Goal: Task Accomplishment & Management: Complete application form

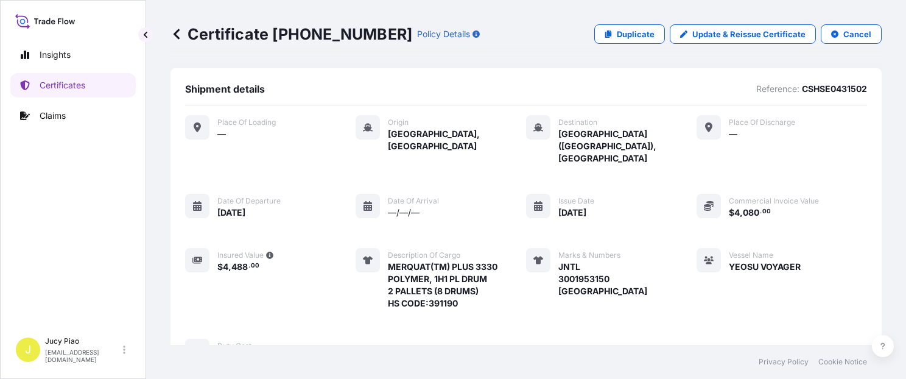
scroll to position [414, 0]
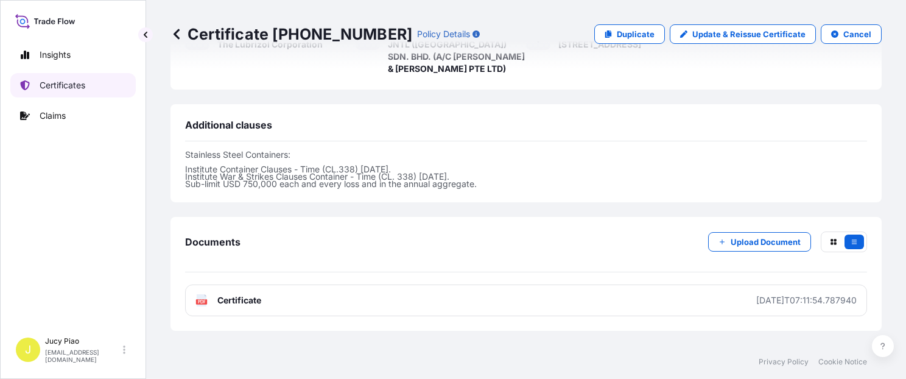
click at [58, 77] on link "Certificates" at bounding box center [72, 85] width 125 height 24
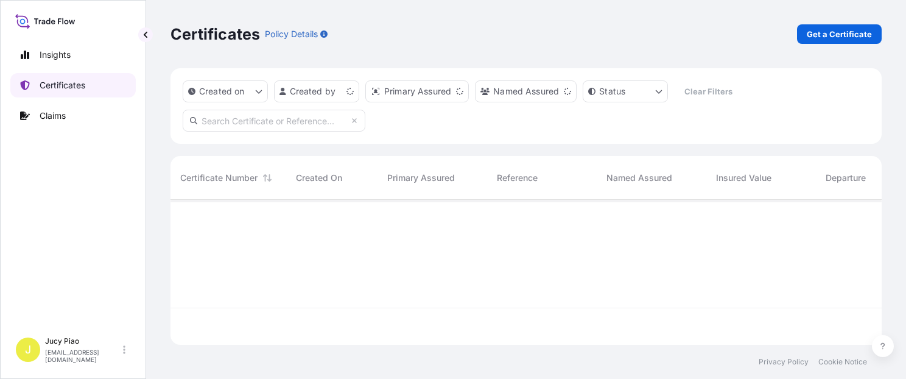
scroll to position [142, 701]
click at [821, 35] on p "Get a Certificate" at bounding box center [839, 34] width 65 height 12
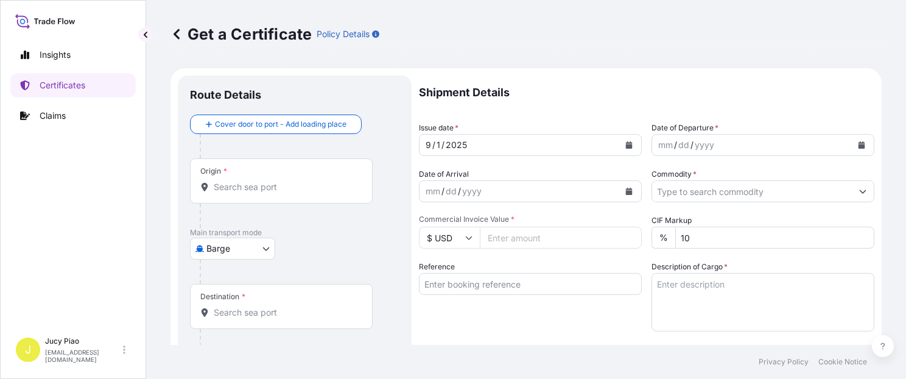
click at [265, 246] on body "Insights Certificates Claims J Jucy Piao [EMAIL_ADDRESS][DOMAIN_NAME] Get a Cer…" at bounding box center [453, 189] width 906 height 379
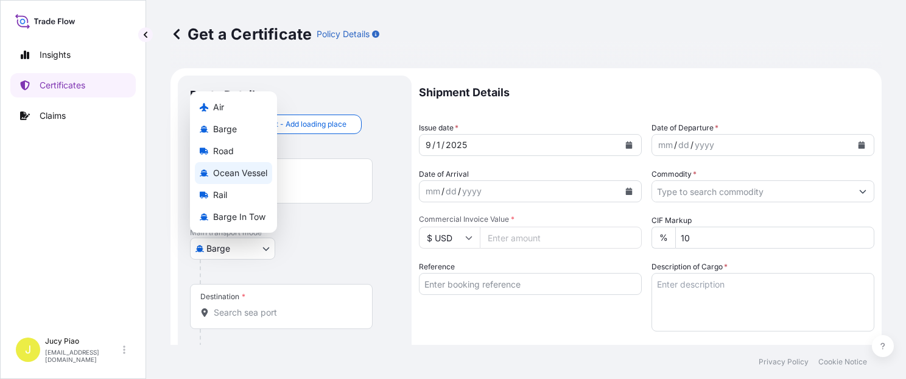
click at [223, 174] on span "Ocean Vessel" at bounding box center [240, 173] width 54 height 12
select select "Ocean Vessel"
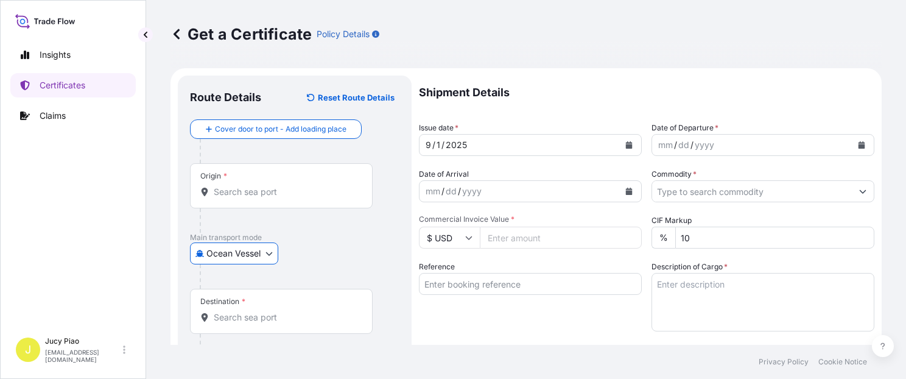
click at [344, 235] on p "Main transport mode" at bounding box center [294, 238] width 209 height 10
click at [485, 289] on input "Reference" at bounding box center [530, 284] width 223 height 22
paste input "6395989888"
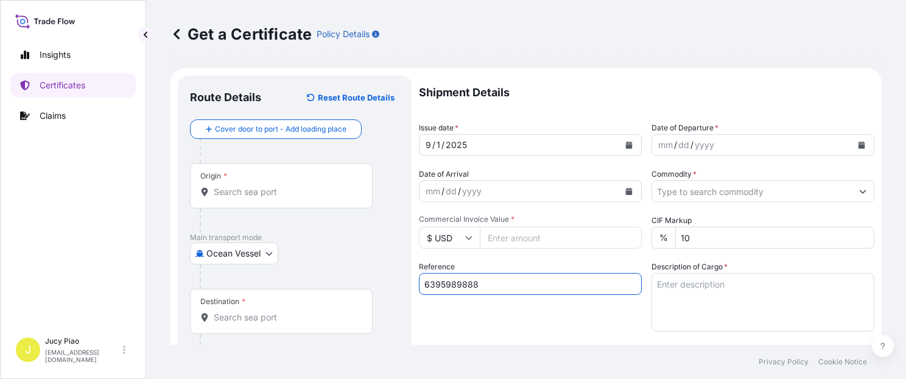
type input "6395989888"
click at [469, 324] on div "Reference 6395989888" at bounding box center [530, 296] width 223 height 71
click at [253, 191] on input "Origin *" at bounding box center [286, 192] width 144 height 12
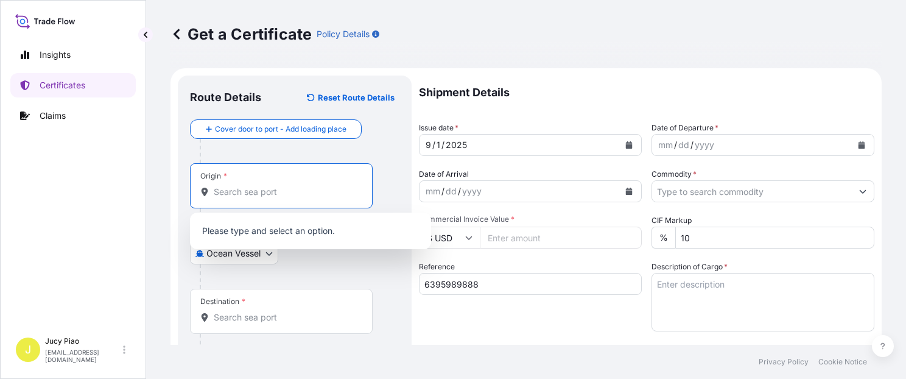
paste input "[GEOGRAPHIC_DATA]"
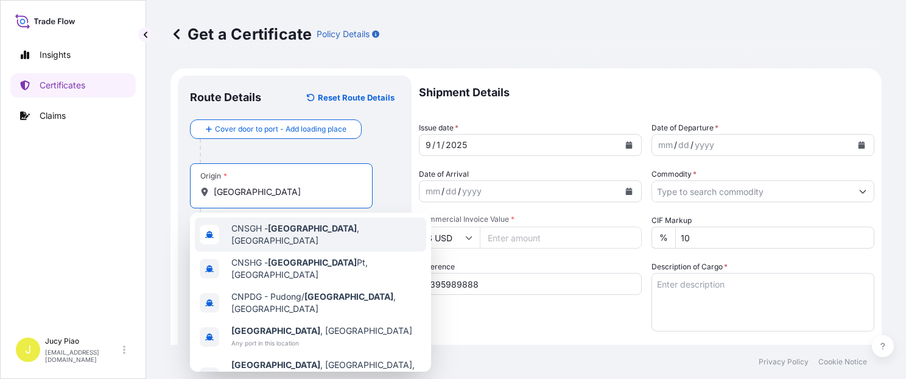
click at [279, 240] on div "CNSGH - [GEOGRAPHIC_DATA] , [GEOGRAPHIC_DATA]" at bounding box center [310, 234] width 231 height 34
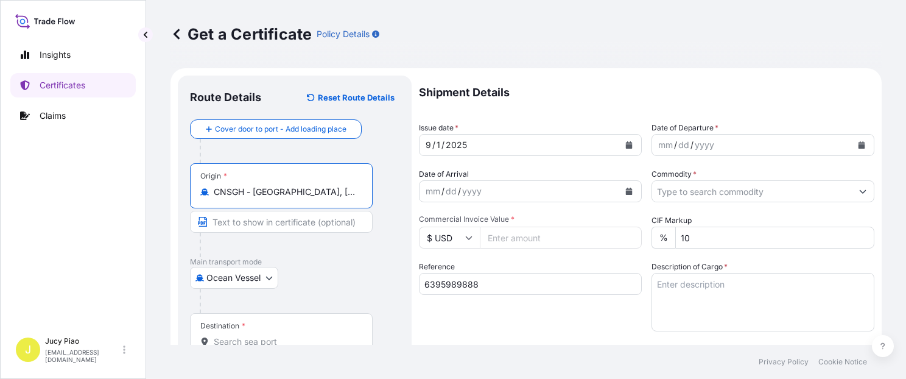
drag, startPoint x: 255, startPoint y: 194, endPoint x: 348, endPoint y: 196, distance: 92.6
click at [348, 196] on input "CNSGH - [GEOGRAPHIC_DATA], [GEOGRAPHIC_DATA]" at bounding box center [286, 192] width 144 height 12
type input "CNSGH - [GEOGRAPHIC_DATA], [GEOGRAPHIC_DATA]"
click at [302, 221] on input "Text to appear on certificate" at bounding box center [281, 222] width 183 height 22
paste input "[GEOGRAPHIC_DATA], [GEOGRAPHIC_DATA]"
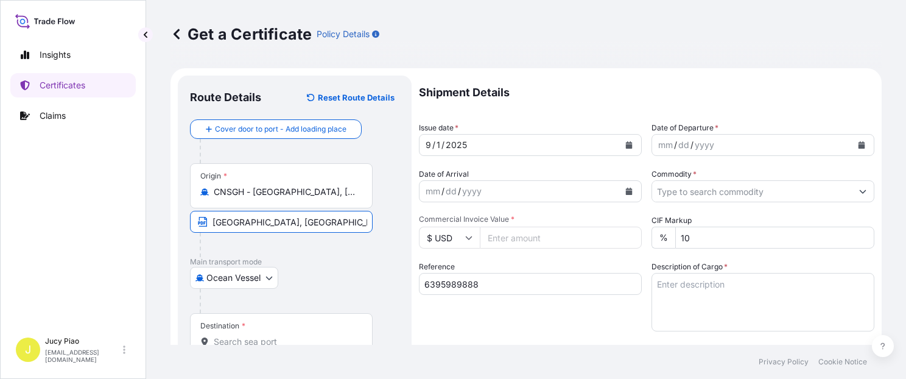
type input "[GEOGRAPHIC_DATA], [GEOGRAPHIC_DATA]"
click at [265, 329] on div "Destination *" at bounding box center [281, 335] width 183 height 45
click at [265, 336] on input "Destination *" at bounding box center [286, 342] width 144 height 12
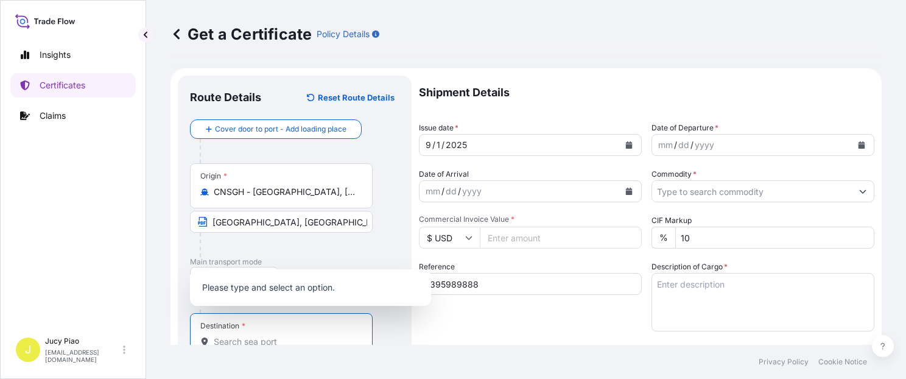
scroll to position [2, 0]
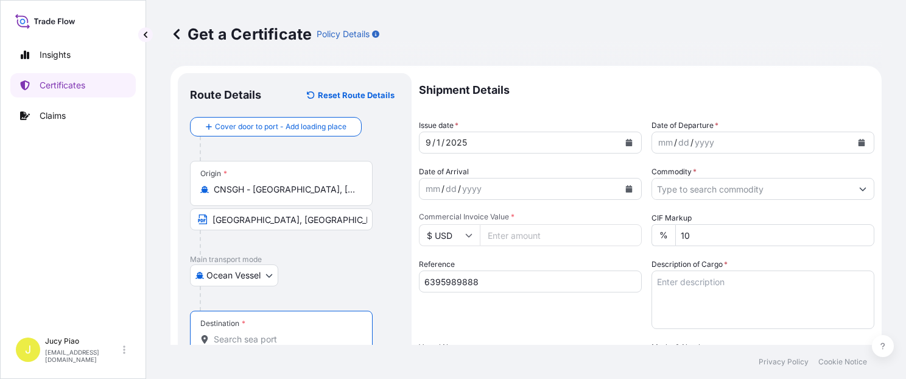
click at [261, 335] on input "Destination *" at bounding box center [286, 339] width 144 height 12
paste input "INCHEON"
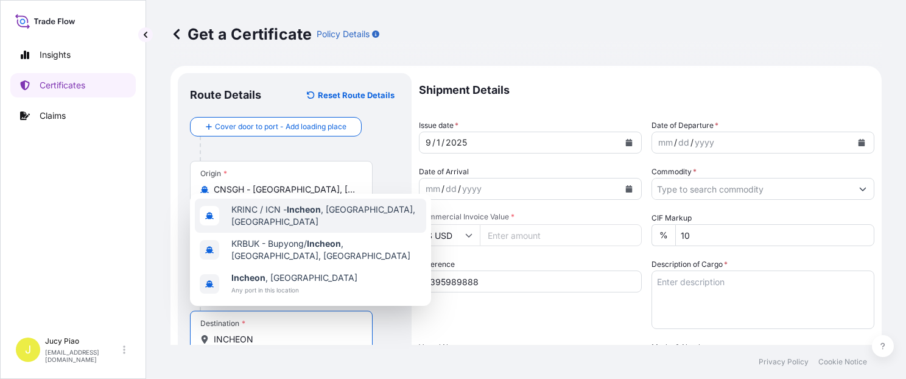
click at [282, 227] on span "KRINC / ICN - [GEOGRAPHIC_DATA] , [GEOGRAPHIC_DATA], [GEOGRAPHIC_DATA]" at bounding box center [326, 215] width 190 height 24
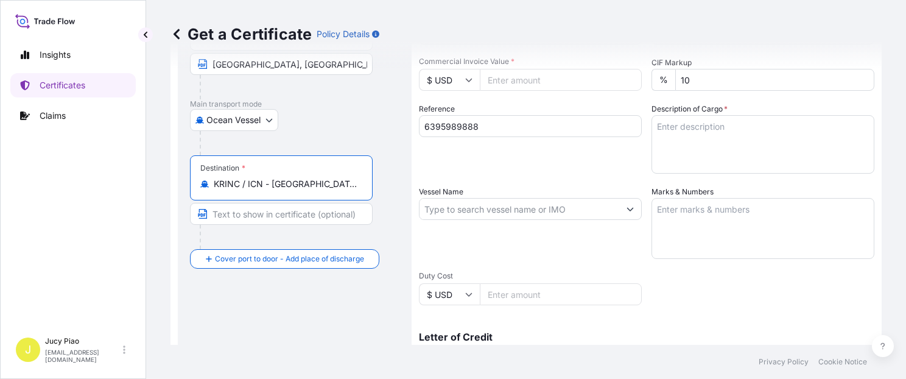
scroll to position [0, 2]
drag, startPoint x: 270, startPoint y: 184, endPoint x: 414, endPoint y: 189, distance: 143.8
click at [414, 189] on form "Route Details Reset Route Details Cover door to port - Add loading place Place …" at bounding box center [525, 224] width 711 height 629
type input "KRINC / ICN - [GEOGRAPHIC_DATA], [GEOGRAPHIC_DATA], [GEOGRAPHIC_DATA]"
click at [300, 218] on input "Text to appear on certificate" at bounding box center [281, 214] width 183 height 22
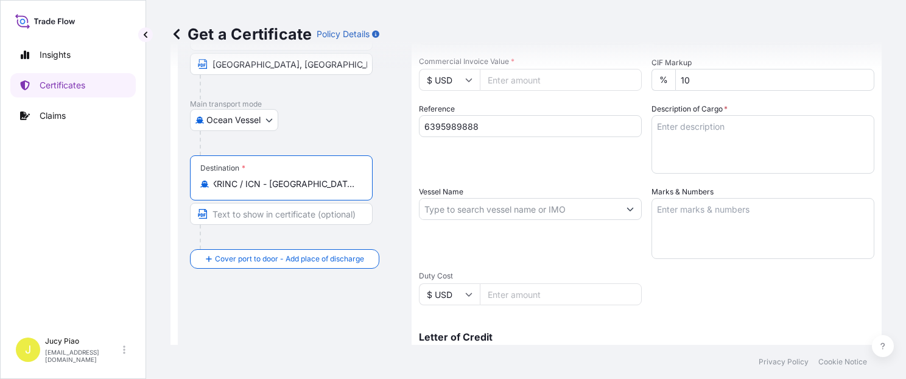
paste input "[GEOGRAPHIC_DATA], [GEOGRAPHIC_DATA], [GEOGRAPHIC_DATA]"
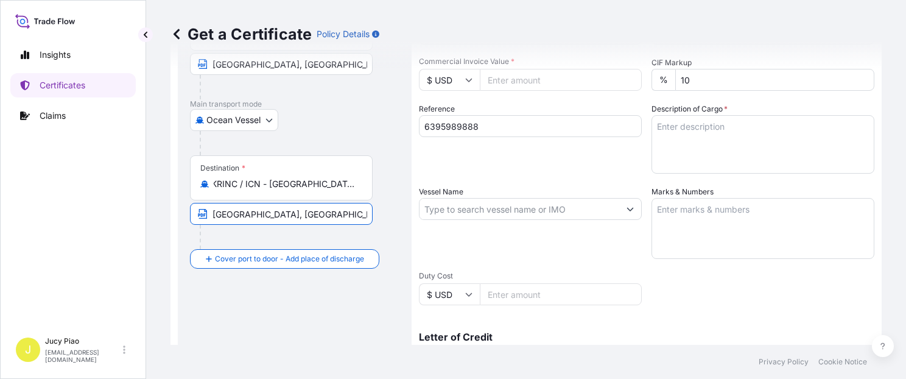
scroll to position [0, 0]
type input "[GEOGRAPHIC_DATA], [GEOGRAPHIC_DATA], [GEOGRAPHIC_DATA]"
click at [513, 175] on div "Shipment Details Issue date * [DATE] Date of Departure * mm / dd / yyyy Date of…" at bounding box center [646, 208] width 455 height 580
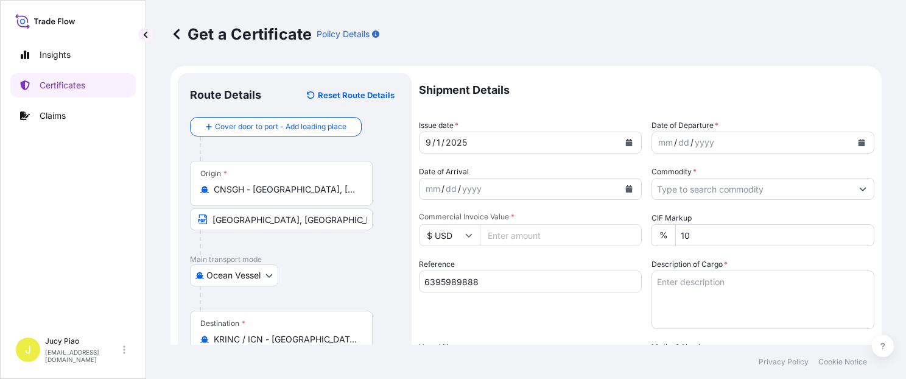
click at [438, 144] on div "1" at bounding box center [438, 142] width 6 height 15
click at [428, 144] on div "9" at bounding box center [428, 142] width 8 height 15
click at [652, 138] on div "mm / dd / yyyy" at bounding box center [752, 143] width 200 height 22
click at [719, 182] on input "Commodity *" at bounding box center [752, 189] width 200 height 22
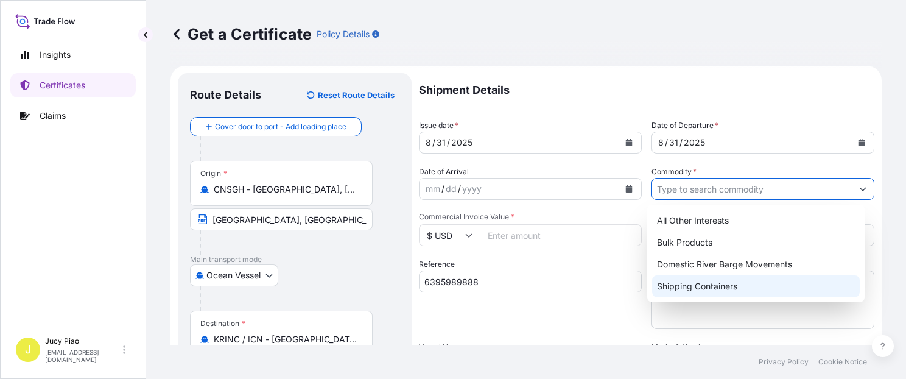
click at [709, 286] on div "Shipping Containers" at bounding box center [756, 286] width 208 height 22
type input "Shipping Containers"
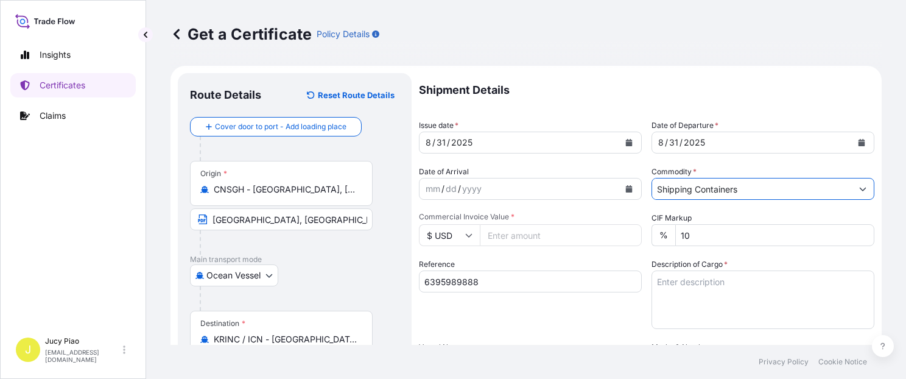
click at [741, 299] on textarea "Description of Cargo *" at bounding box center [763, 299] width 223 height 58
paste textarea "ACRYTHIX(TM) HP-80, POH 200L DR"
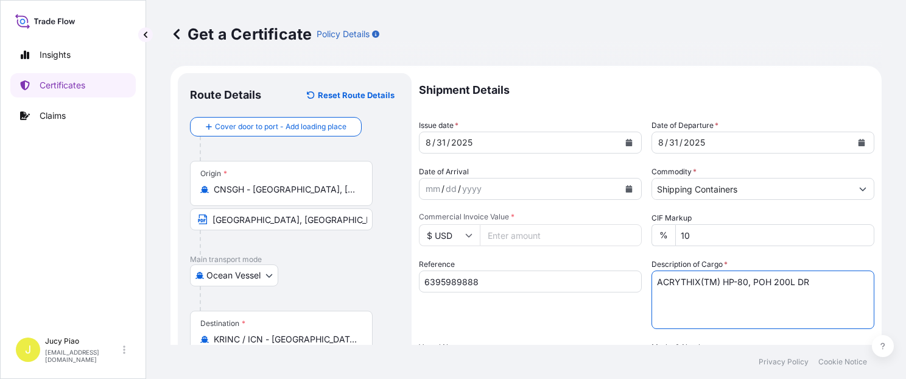
paste textarea "CARBOPOL(R) AQUA SF-2CN POLYMER,"
paste textarea "55G PL OH"
paste textarea "MERQUAT(TM) 550 POLYMER, 1H1 PLASTIC DRUM MERQUAT(TM) 740 POLYMER, 1H1 PLASTIC …"
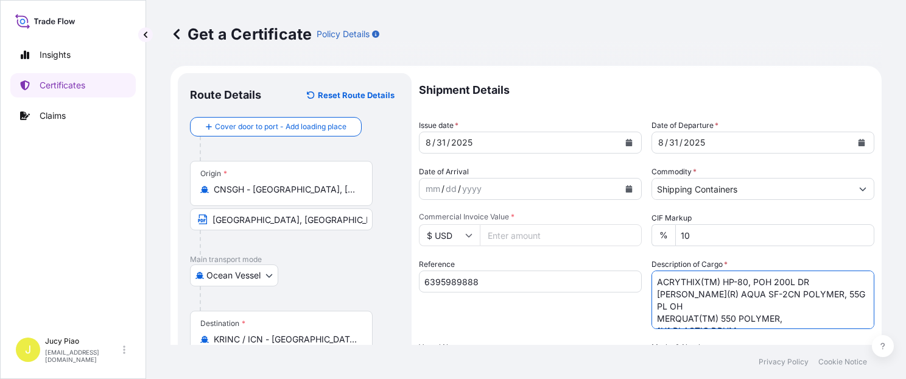
scroll to position [44, 0]
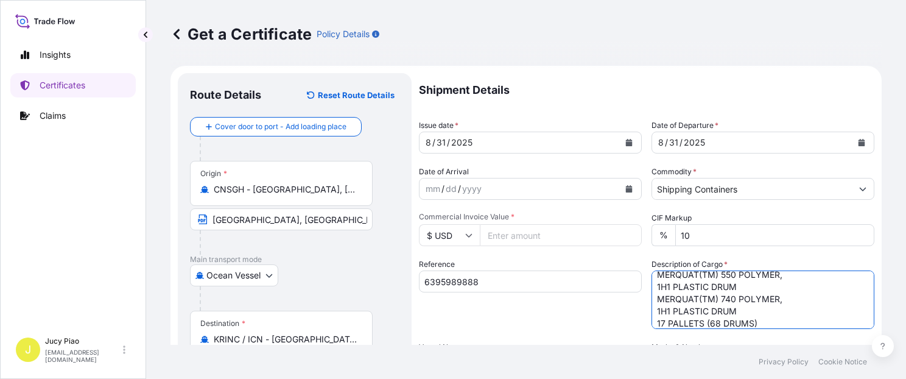
click at [556, 318] on div "Reference 6395989888" at bounding box center [530, 293] width 223 height 71
click at [762, 320] on textarea "ACRYTHIX(TM) HP-80, POH 200L DR [PERSON_NAME](R) AQUA SF-2CN POLYMER, 55G PL OH…" at bounding box center [763, 299] width 223 height 58
click at [652, 281] on textarea "ACRYTHIX(TM) HP-80, POH 200L DR [PERSON_NAME](R) AQUA SF-2CN POLYMER, 55G PL OH…" at bounding box center [763, 299] width 223 height 58
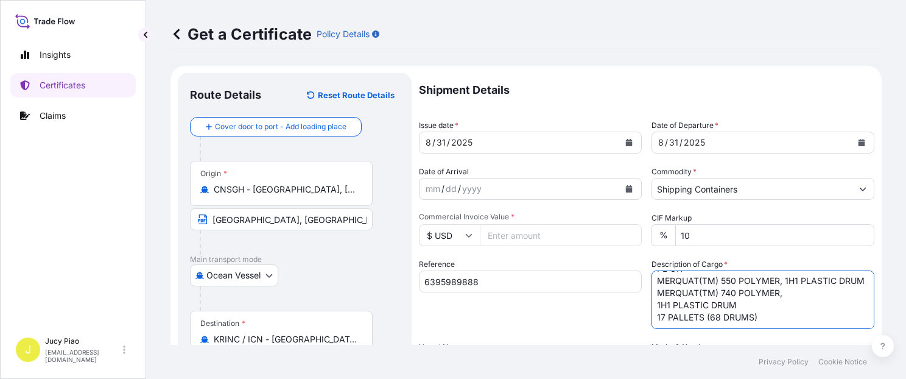
click at [653, 308] on textarea "ACRYTHIX(TM) HP-80, POH 200L DR [PERSON_NAME](R) AQUA SF-2CN POLYMER, 55G PL OH…" at bounding box center [763, 299] width 223 height 58
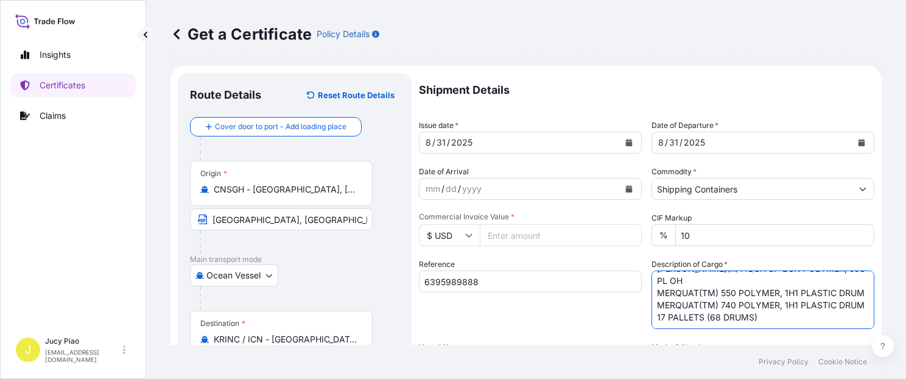
scroll to position [49, 0]
type textarea "ACRYTHIX(TM) HP-80, POH 200L DR [PERSON_NAME](R) AQUA SF-2CN POLYMER, 55G PL OH…"
click at [572, 332] on div "Shipment Details Issue date * [DATE] Date of Departure * [DATE] Date of Arrival…" at bounding box center [646, 363] width 455 height 580
click at [522, 237] on input "Commercial Invoice Value *" at bounding box center [561, 235] width 162 height 22
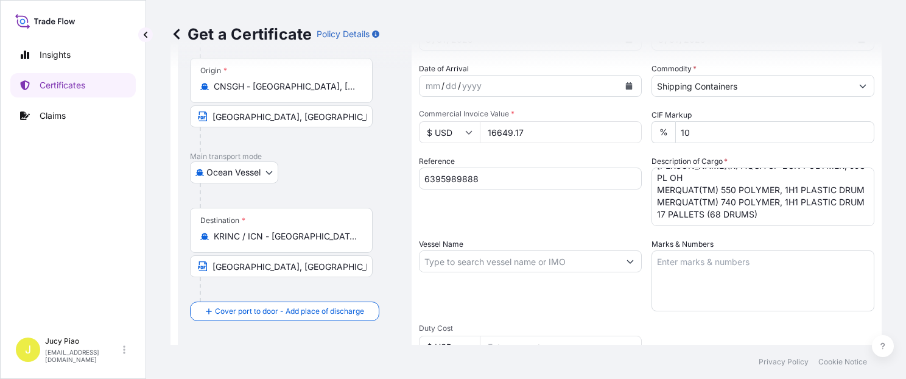
scroll to position [158, 0]
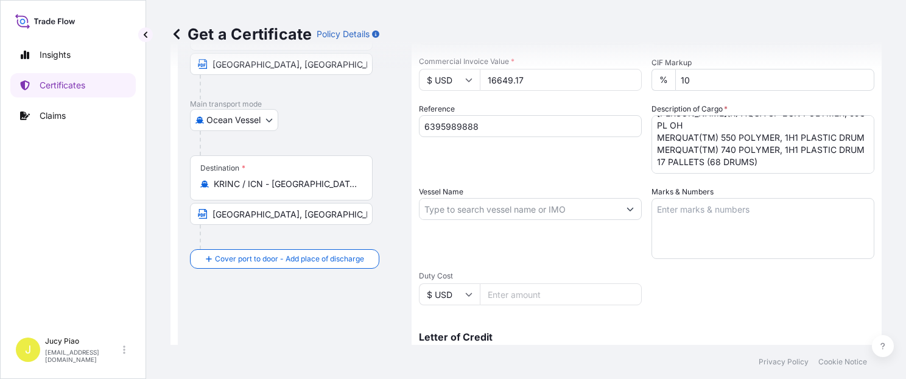
type input "16649.17"
click at [511, 211] on input "Vessel Name" at bounding box center [520, 209] width 200 height 22
paste input "PEGASUS HOPE"
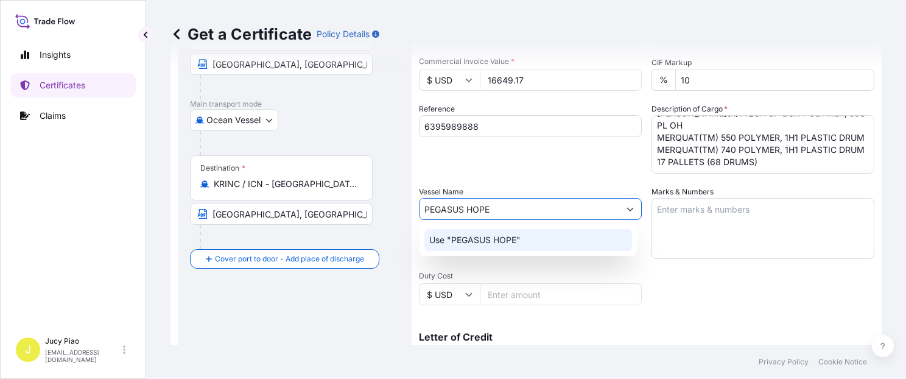
click at [563, 244] on div "Use "PEGASUS HOPE"" at bounding box center [528, 240] width 208 height 22
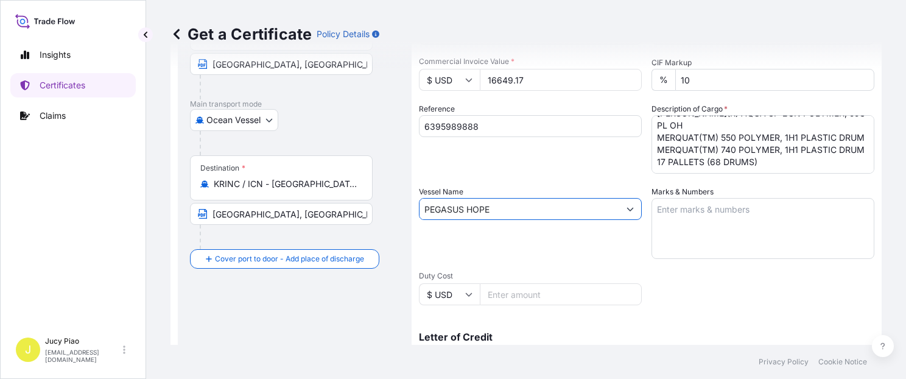
paste input "PO#"
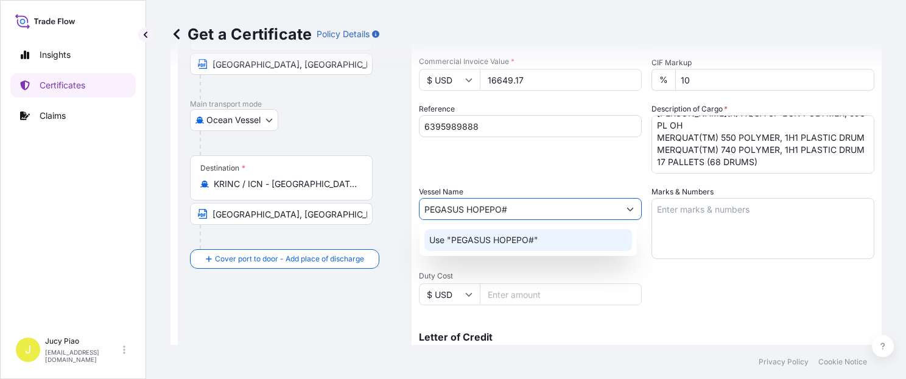
drag, startPoint x: 491, startPoint y: 210, endPoint x: 531, endPoint y: 210, distance: 39.6
click at [531, 210] on input "PEGASUS HOPEPO#" at bounding box center [520, 209] width 200 height 22
type input "PEGASUS HOPE"
click at [720, 228] on textarea "Marks & Numbers" at bounding box center [763, 228] width 223 height 61
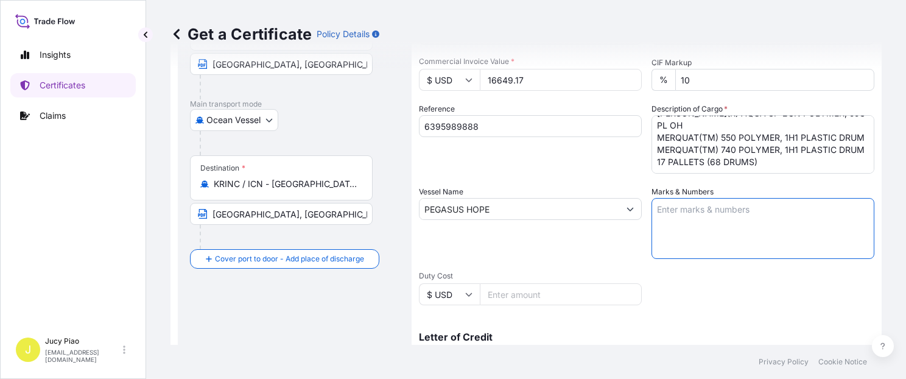
paste textarea "PO#"
paste textarea "4503919423"
paste textarea "4503919042"
paste textarea "4503919605"
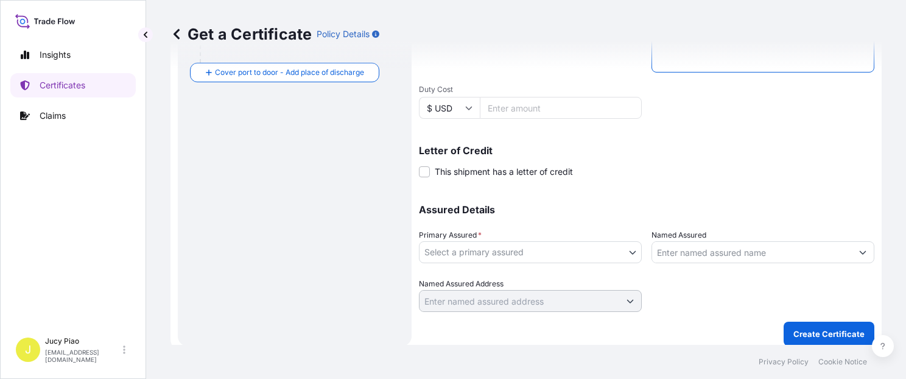
type textarea "PO#4503919423 & 4503919042 & 4503919605"
click at [613, 250] on body "Insights Certificates Claims J Jucy Piao [EMAIL_ADDRESS][DOMAIN_NAME] Get a Cer…" at bounding box center [453, 189] width 906 height 379
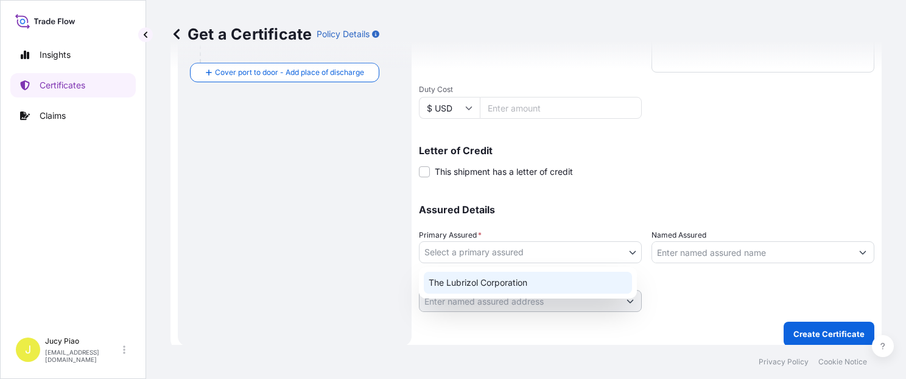
click at [563, 280] on div "The Lubrizol Corporation" at bounding box center [528, 283] width 208 height 22
select select "31566"
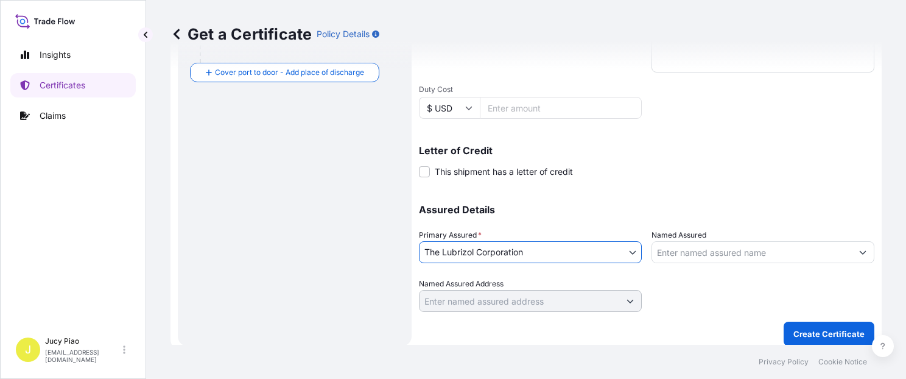
click at [709, 255] on input "Named Assured" at bounding box center [752, 252] width 200 height 22
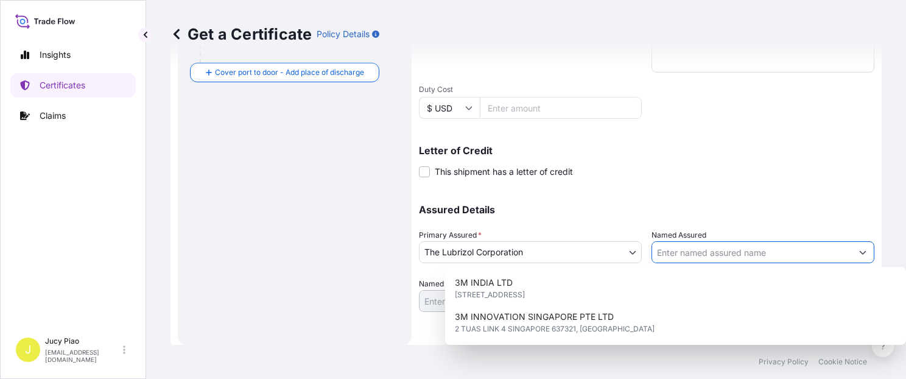
paste input "LUBRIZOL KOREA"
type input "LUBRIZOL KOREA"
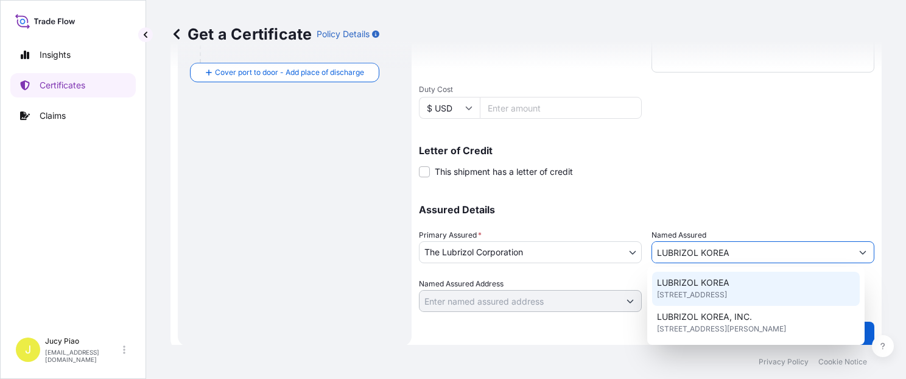
click at [705, 301] on span "[STREET_ADDRESS]" at bounding box center [692, 295] width 70 height 12
type input "4F, [STREET_ADDRESS][PERSON_NAME]"
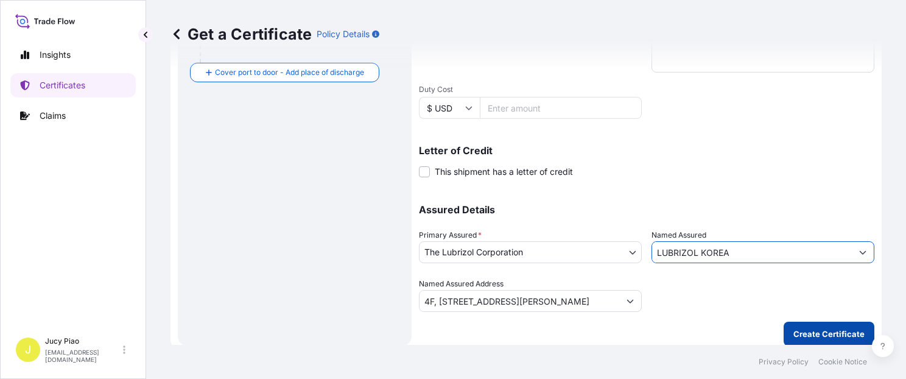
type input "LUBRIZOL KOREA"
click at [804, 336] on p "Create Certificate" at bounding box center [828, 334] width 71 height 12
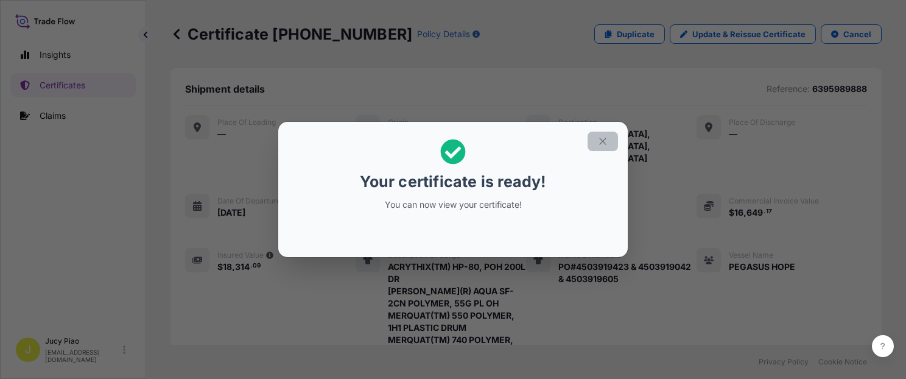
click at [607, 147] on button "button" at bounding box center [603, 141] width 30 height 19
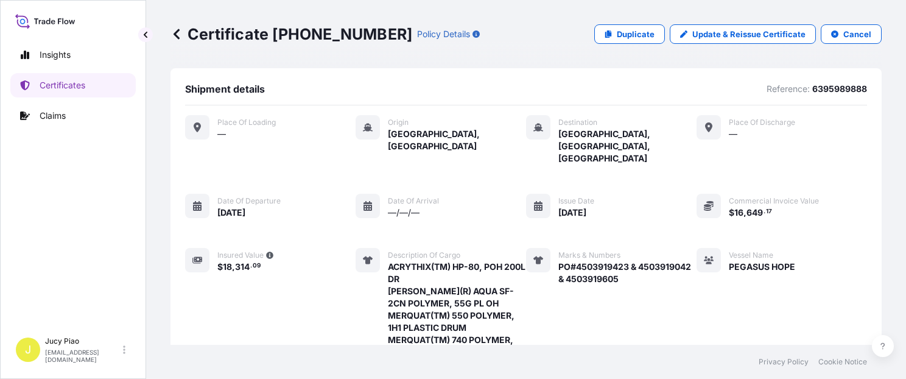
scroll to position [414, 0]
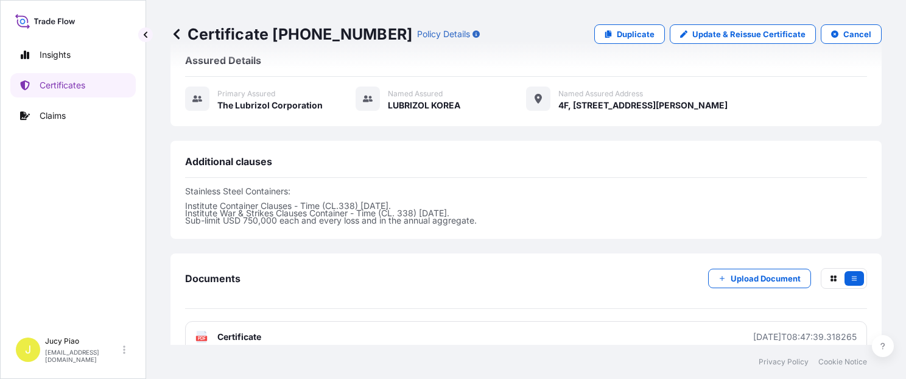
click at [606, 321] on link "PDF Certificate [DATE]T08:47:39.318265" at bounding box center [526, 337] width 682 height 32
click at [611, 32] on link "Duplicate" at bounding box center [629, 33] width 71 height 19
select select "Ocean Vessel"
select select "31566"
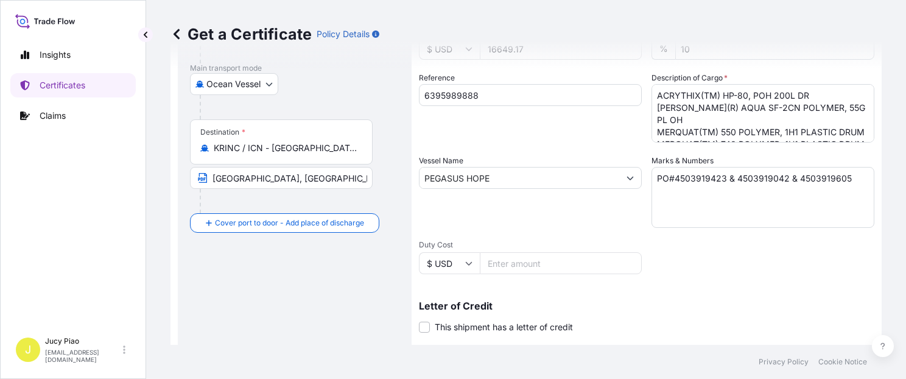
scroll to position [137, 0]
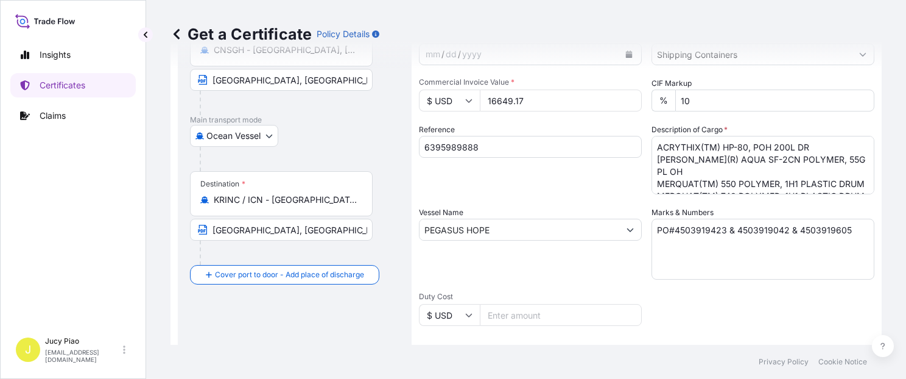
click at [490, 153] on input "6395989888" at bounding box center [530, 147] width 223 height 22
drag, startPoint x: 494, startPoint y: 150, endPoint x: 380, endPoint y: 153, distance: 114.5
click at [380, 153] on form "Route Details Cover door to port - Add loading place Place of loading Road / [G…" at bounding box center [525, 245] width 711 height 629
paste input "8176"
type input "6395988176"
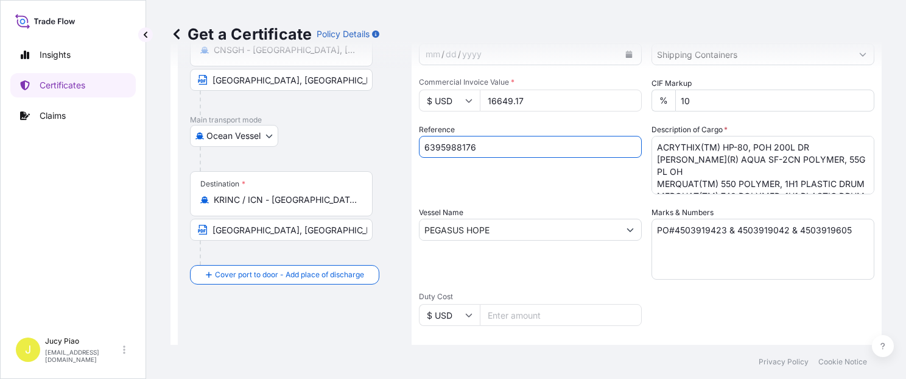
click at [446, 197] on div "Shipment Details Issue date * [DATE] Date of Departure * [DATE] Date of Arrival…" at bounding box center [646, 229] width 455 height 580
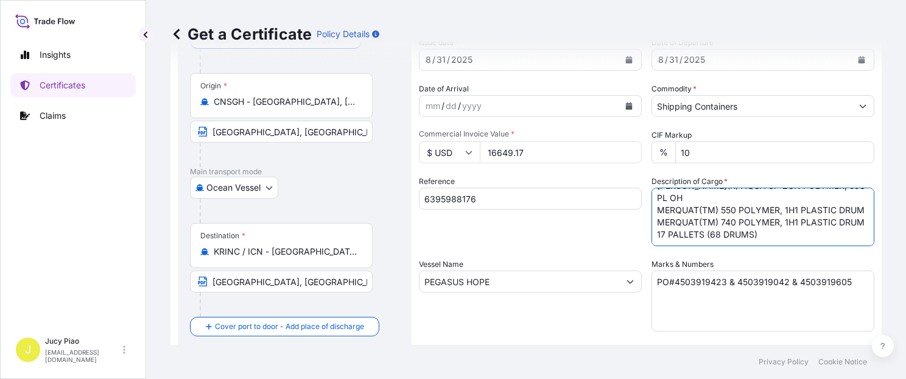
scroll to position [49, 0]
drag, startPoint x: 653, startPoint y: 197, endPoint x: 832, endPoint y: 234, distance: 183.3
click at [835, 236] on textarea "ACRYTHIX(TM) HP-80, POH 200L DR [PERSON_NAME](R) AQUA SF-2CN POLYMER, 55G PL OH…" at bounding box center [763, 217] width 223 height 58
paste textarea "THERMOPLASTIC POLYURETHANE"
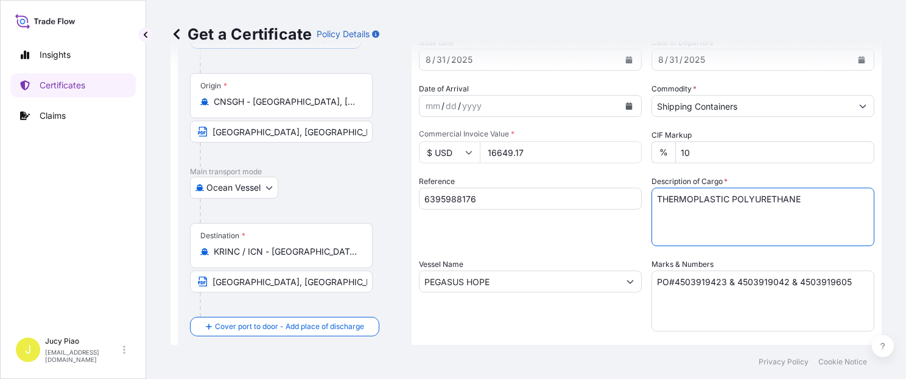
scroll to position [0, 0]
paste textarea "ESTANE(R) S198A-5, PE FOIL BAG 10 PALLETS (400 BAGS)"
type textarea "THERMOPLASTIC POLYURETHANE ESTANE(R) S198A-5, PE FOIL BAG 10 PALLETS (400 BAGS)"
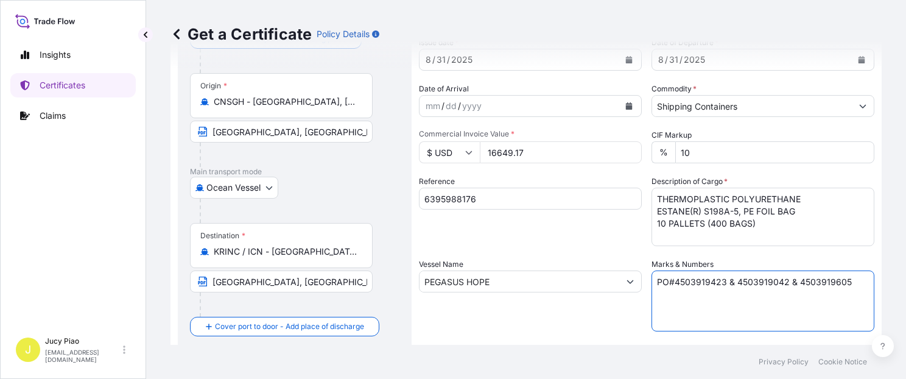
drag, startPoint x: 652, startPoint y: 283, endPoint x: 894, endPoint y: 282, distance: 242.3
click at [891, 282] on div "Get a Certificate Policy Details Route Details Cover door to port - Add loading…" at bounding box center [526, 172] width 760 height 345
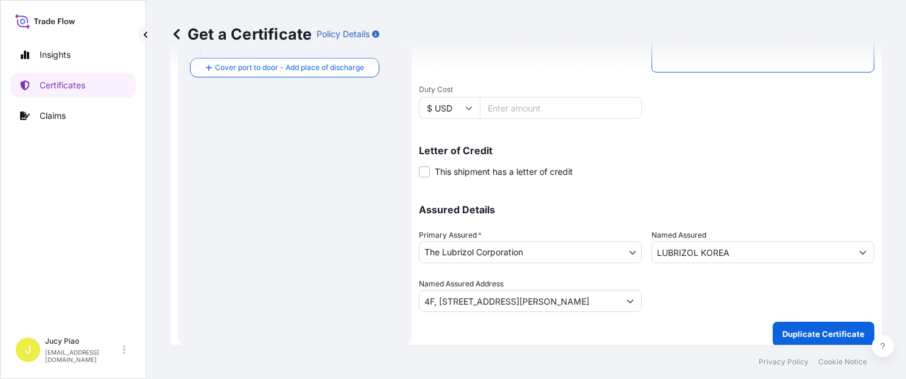
paste textarea "4503918190"
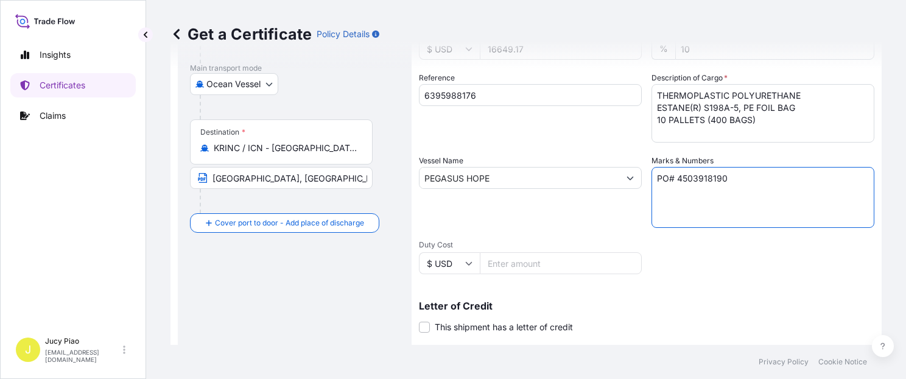
scroll to position [137, 0]
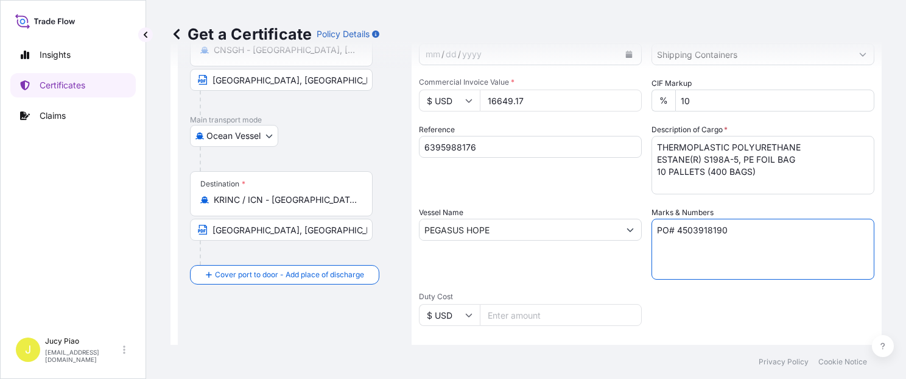
type textarea "PO# 4503918190"
click at [534, 106] on input "16649.17" at bounding box center [561, 101] width 162 height 22
drag, startPoint x: 539, startPoint y: 102, endPoint x: 428, endPoint y: 94, distance: 111.7
click at [428, 94] on div "$ USD 16649.17" at bounding box center [530, 101] width 223 height 22
type input "31365"
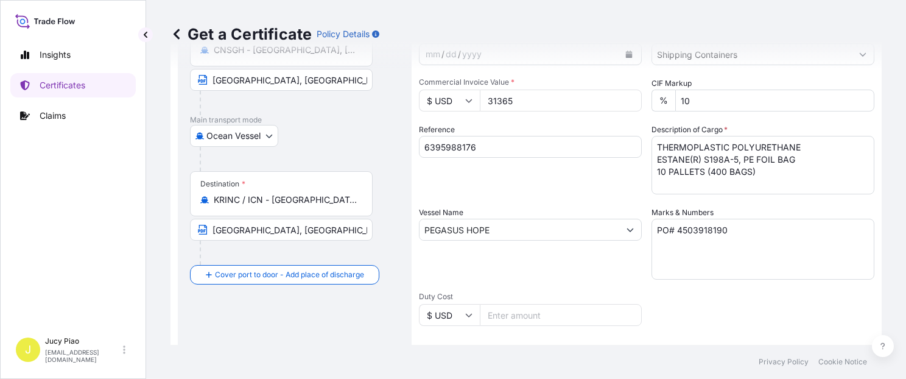
click at [561, 213] on div "Vessel Name PEGASUS HOPE" at bounding box center [530, 242] width 223 height 73
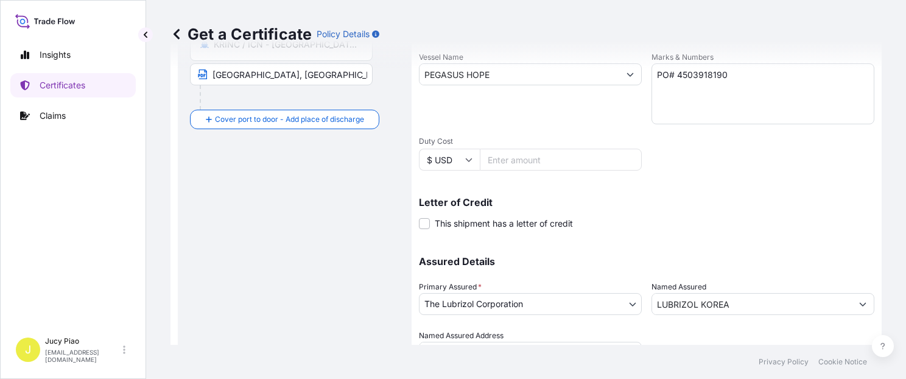
scroll to position [344, 0]
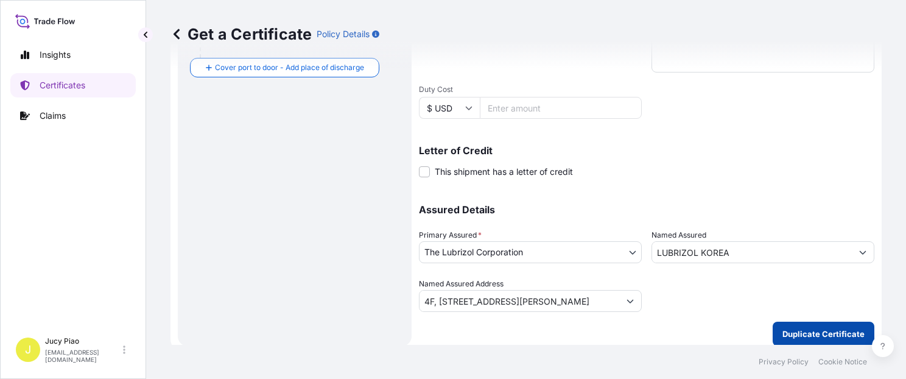
click at [837, 328] on p "Duplicate Certificate" at bounding box center [823, 334] width 82 height 12
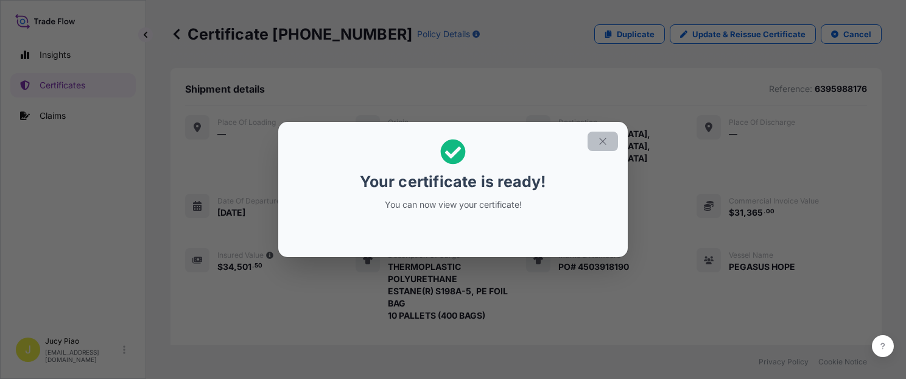
click at [599, 144] on icon "button" at bounding box center [602, 141] width 7 height 7
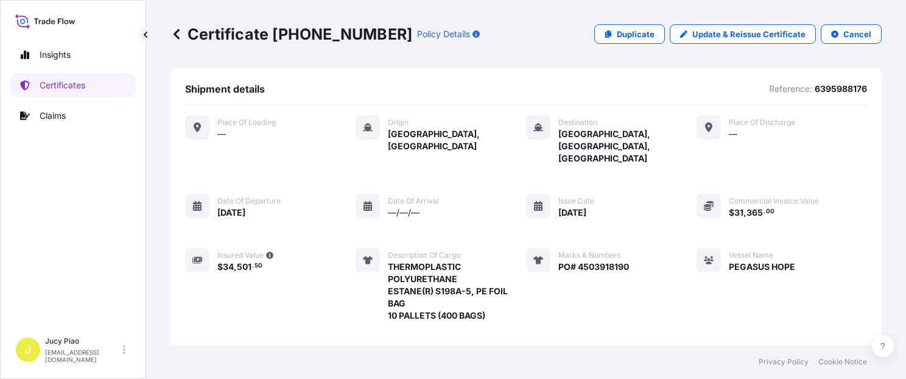
click at [664, 241] on div "Place of Loading — Origin [GEOGRAPHIC_DATA], [GEOGRAPHIC_DATA] Destination [GEO…" at bounding box center [526, 245] width 682 height 261
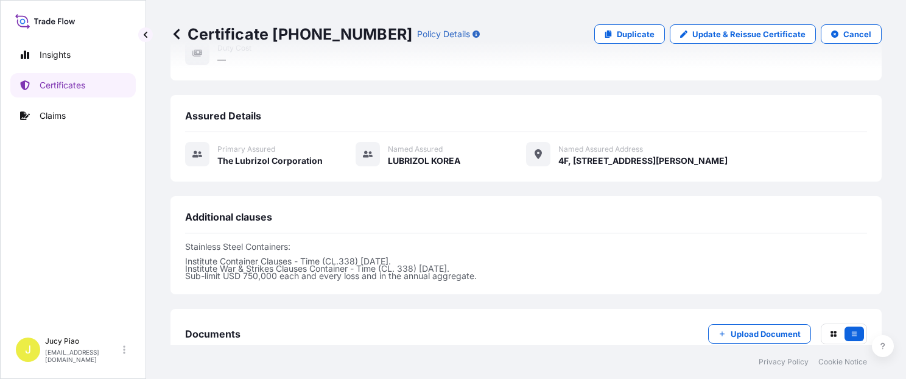
scroll to position [435, 0]
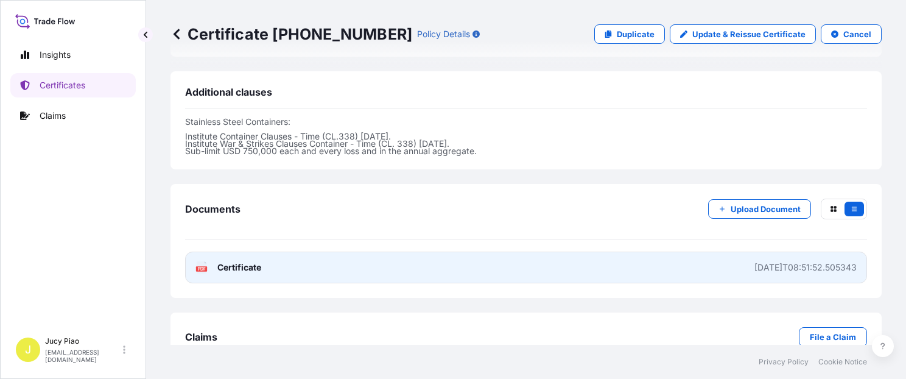
click at [649, 251] on link "PDF Certificate [DATE]T08:51:52.505343" at bounding box center [526, 267] width 682 height 32
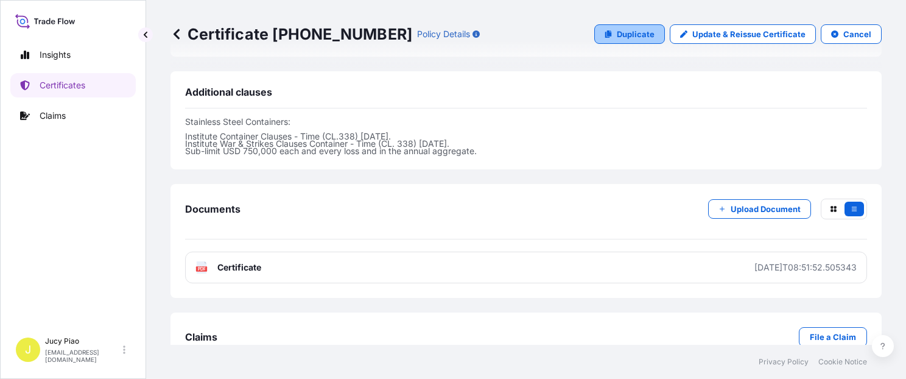
click at [617, 36] on p "Duplicate" at bounding box center [636, 34] width 38 height 12
select select "Ocean Vessel"
select select "31566"
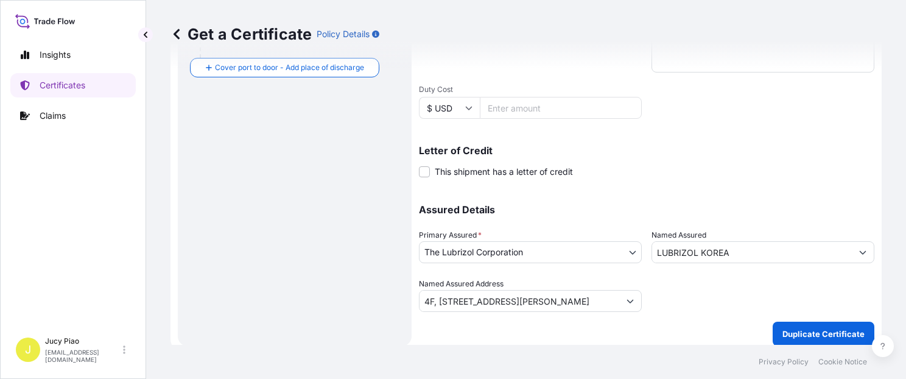
scroll to position [241, 0]
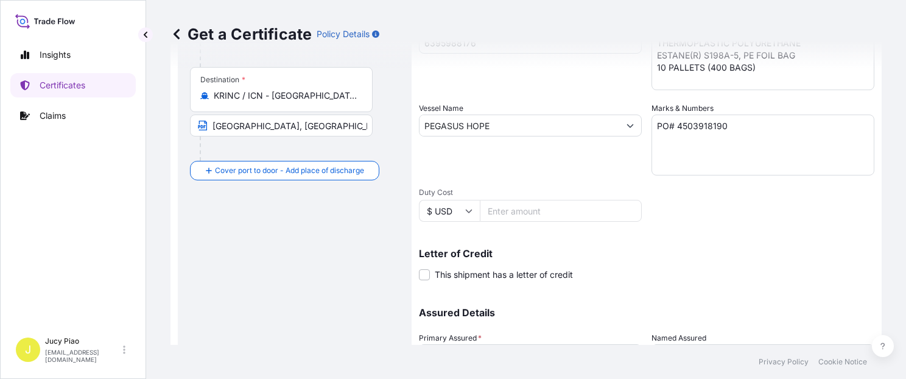
click at [513, 136] on div "PEGASUS HOPE" at bounding box center [530, 125] width 223 height 22
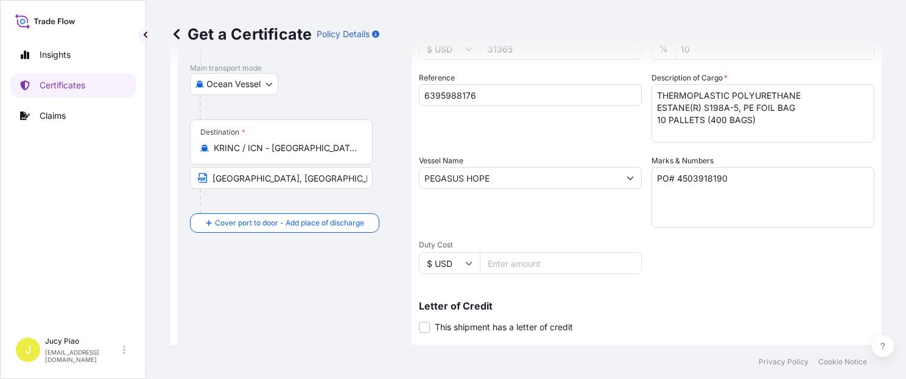
scroll to position [137, 0]
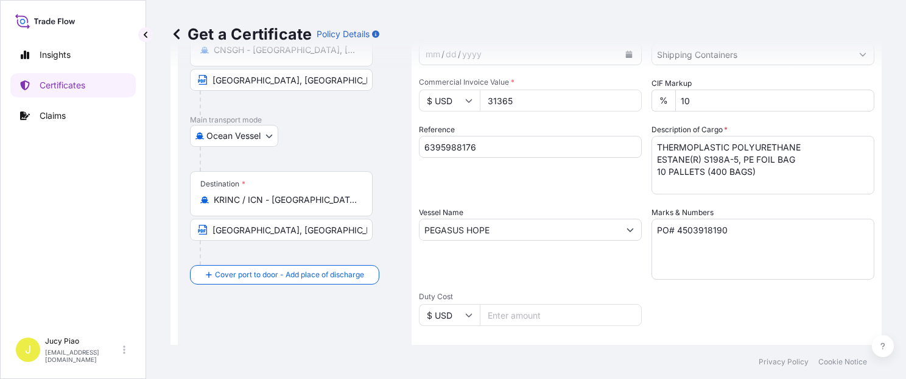
click at [487, 145] on input "6395988176" at bounding box center [530, 147] width 223 height 22
drag, startPoint x: 490, startPoint y: 145, endPoint x: 336, endPoint y: 140, distance: 153.5
click at [336, 140] on form "Route Details Cover door to port - Add loading place Place of loading Road / [G…" at bounding box center [525, 245] width 711 height 629
paste input "9893"
type input "6395989893"
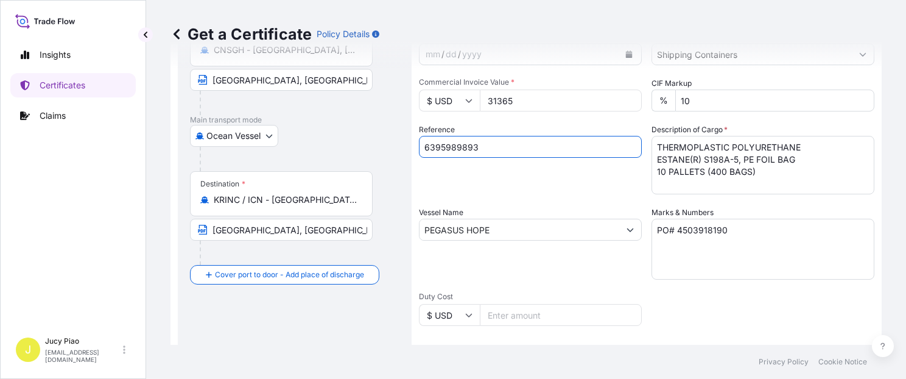
click at [511, 179] on div "Reference 6395989893" at bounding box center [530, 159] width 223 height 71
drag, startPoint x: 382, startPoint y: 141, endPoint x: 356, endPoint y: 139, distance: 25.6
click at [356, 139] on form "Route Details Cover door to port - Add loading place Place of loading Road / [G…" at bounding box center [525, 245] width 711 height 629
click at [529, 185] on div "Reference 6395989893" at bounding box center [530, 159] width 223 height 71
click at [759, 178] on textarea "THERMOPLASTIC POLYURETHANE ESTANE(R) S198A-5, PE FOIL BAG 10 PALLETS (400 BAGS)" at bounding box center [763, 165] width 223 height 58
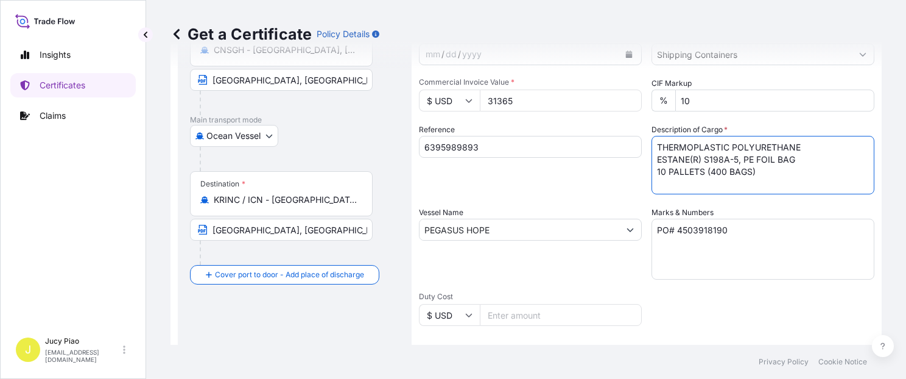
drag, startPoint x: 753, startPoint y: 174, endPoint x: 546, endPoint y: 116, distance: 215.0
click at [546, 118] on div "Shipment Details Issue date * [DATE] Date of Departure * [DATE] Date of Arrival…" at bounding box center [646, 229] width 455 height 580
paste textarea "MERQUAT(TM) 550PR POLYMER,"
paste textarea "1H1 PLASTIC DRUM"
click at [711, 161] on textarea "THERMOPLASTIC POLYURETHANE ESTANE(R) S198A-5, PE FOIL BAG 10 PALLETS (400 BAGS)" at bounding box center [763, 165] width 223 height 58
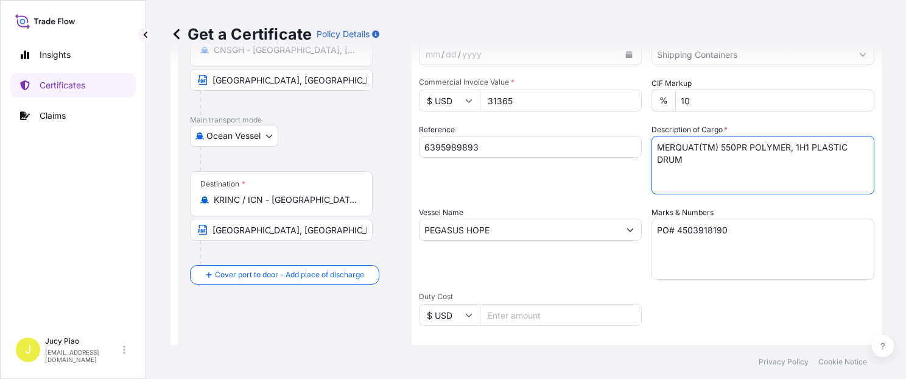
paste textarea "CARBOPOL(R) AQUA SF-1 POLYMER,"
paste textarea "55G PL OH D"
paste textarea "80 PALLETS (320 DRUMS)"
type textarea "MERQUAT(TM) 550PR POLYMER, 1H1 PLASTIC DRUM CARBOPOL(R) AQUA SF-1 POLYMER, 55G …"
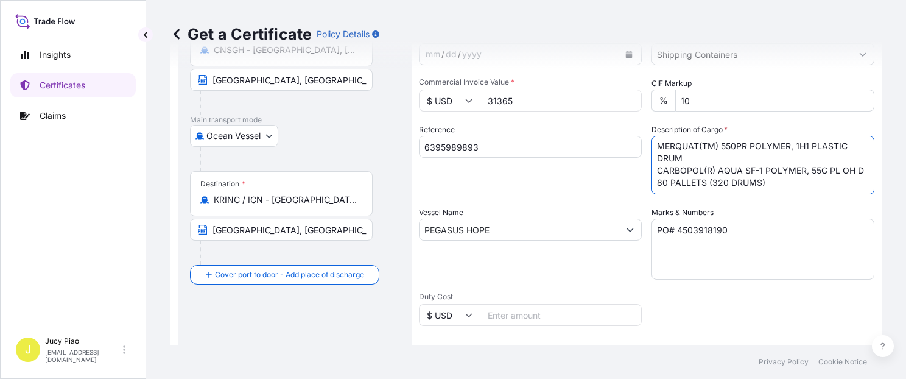
click at [701, 229] on textarea "PO# 4503918190" at bounding box center [763, 249] width 223 height 61
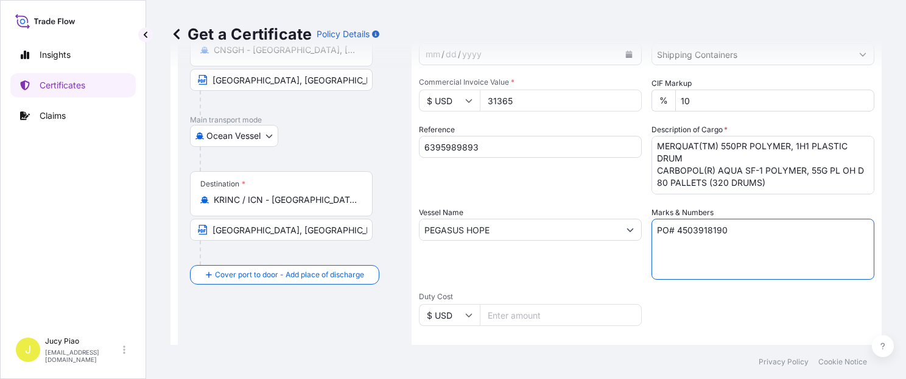
paste textarea "9043"
paste textarea "& 4503919599"
paste textarea "& 4503919600"
paste textarea "& 4503919601"
type textarea "PO# 4503919043 & 4503919599 & 4503919600 & 4503919601"
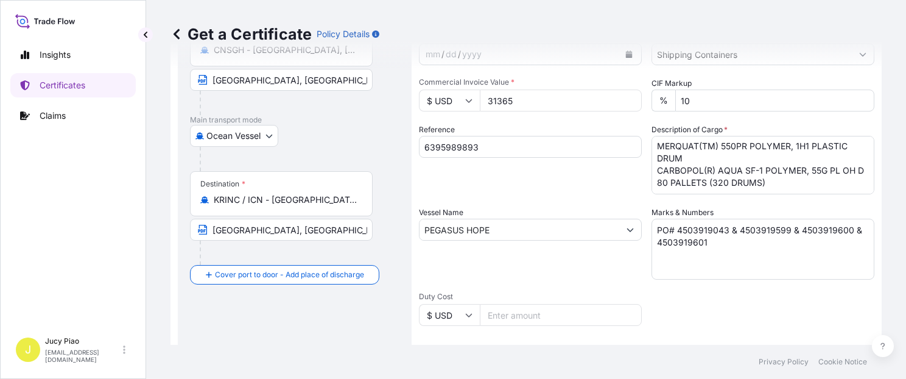
drag, startPoint x: 539, startPoint y: 103, endPoint x: 480, endPoint y: 107, distance: 58.6
click at [480, 107] on input "31365" at bounding box center [561, 101] width 162 height 22
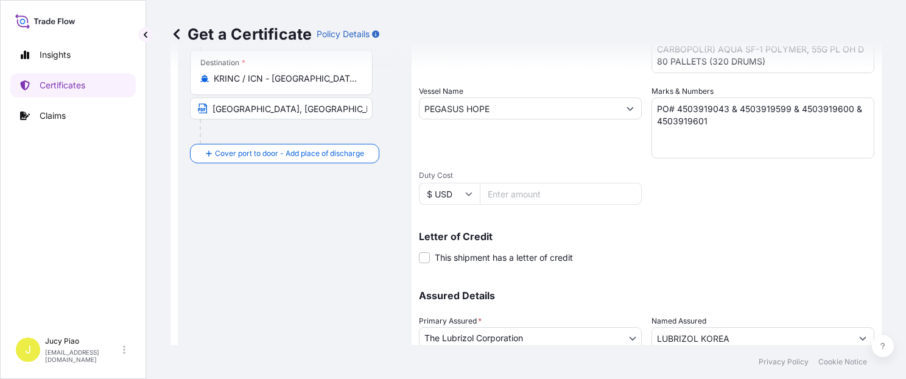
scroll to position [344, 0]
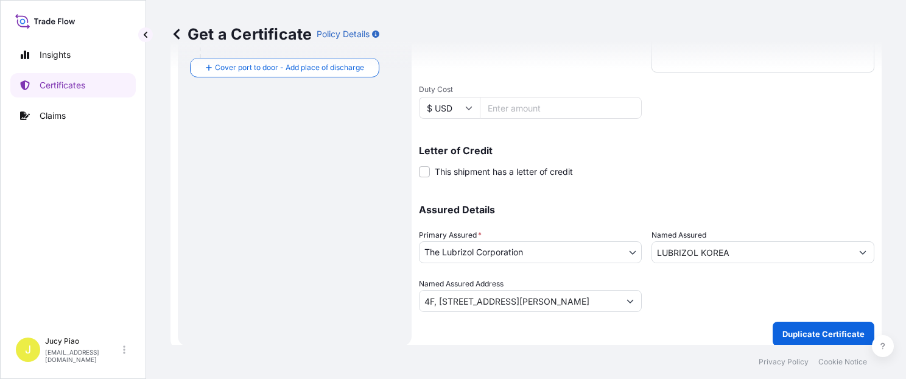
type input "59678.04"
click at [820, 336] on p "Duplicate Certificate" at bounding box center [823, 334] width 82 height 12
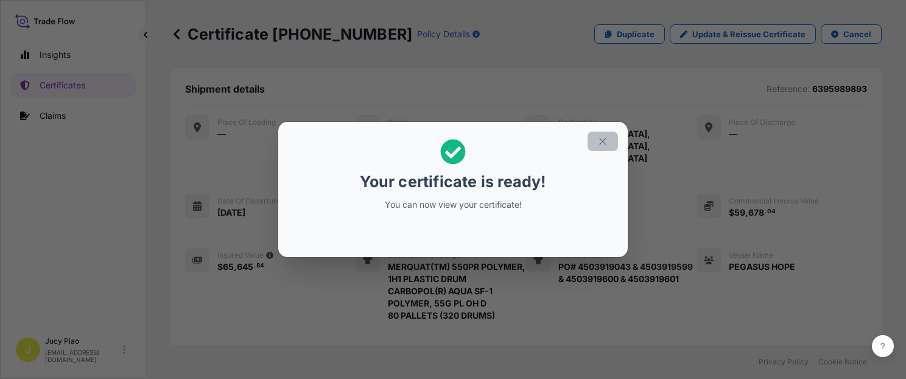
click at [601, 147] on button "button" at bounding box center [603, 141] width 30 height 19
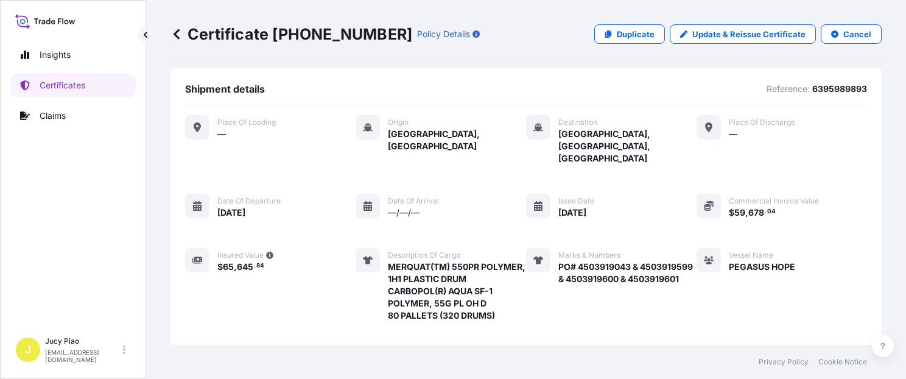
click at [680, 288] on div "Marks & Numbers PO# 4503919043 & 4503919599 & 4503919600 & 4503919601" at bounding box center [611, 285] width 170 height 74
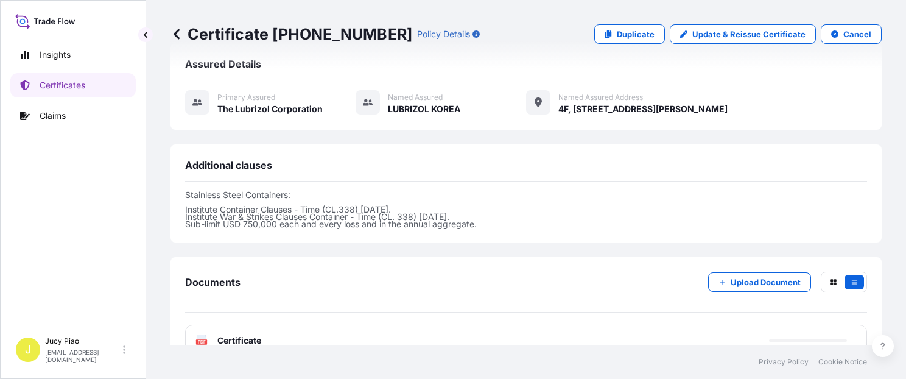
scroll to position [414, 0]
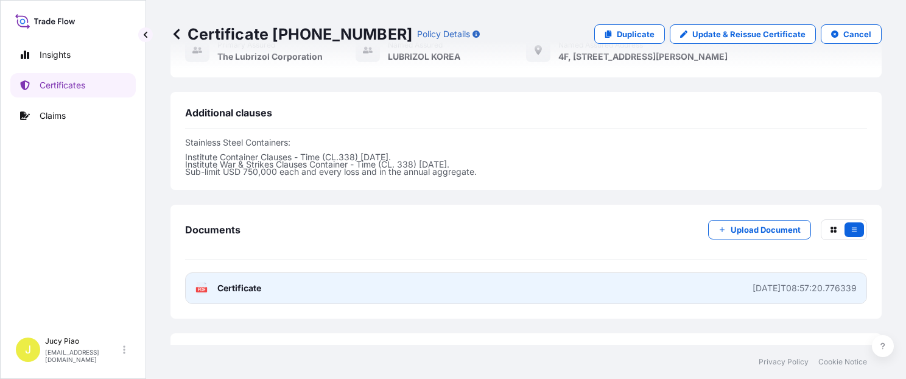
click at [629, 272] on link "PDF Certificate [DATE]T08:57:20.776339" at bounding box center [526, 288] width 682 height 32
